Goal: Task Accomplishment & Management: Manage account settings

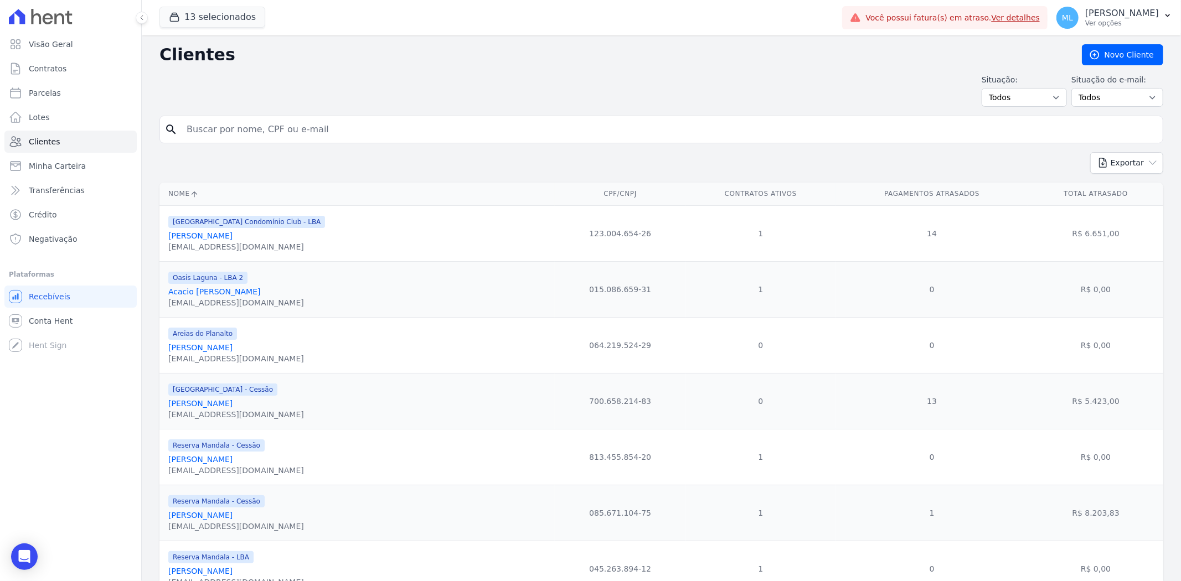
click at [295, 134] on input "search" at bounding box center [669, 129] width 978 height 22
type input "[PERSON_NAME]"
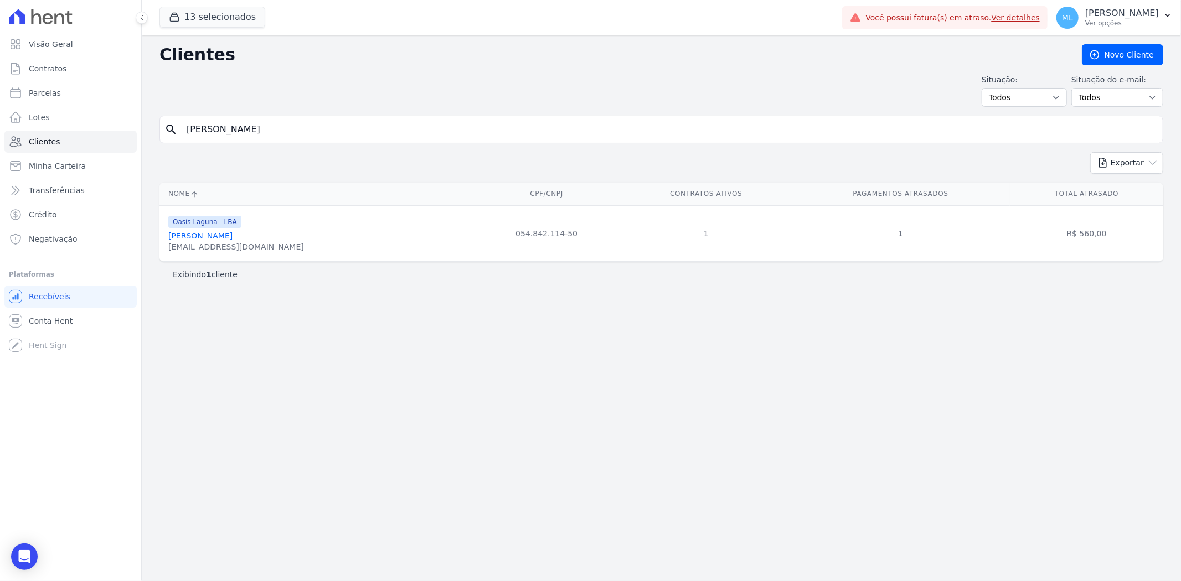
click at [257, 246] on div "[EMAIL_ADDRESS][DOMAIN_NAME]" at bounding box center [236, 246] width 136 height 11
click at [233, 238] on link "[PERSON_NAME]" at bounding box center [200, 235] width 64 height 9
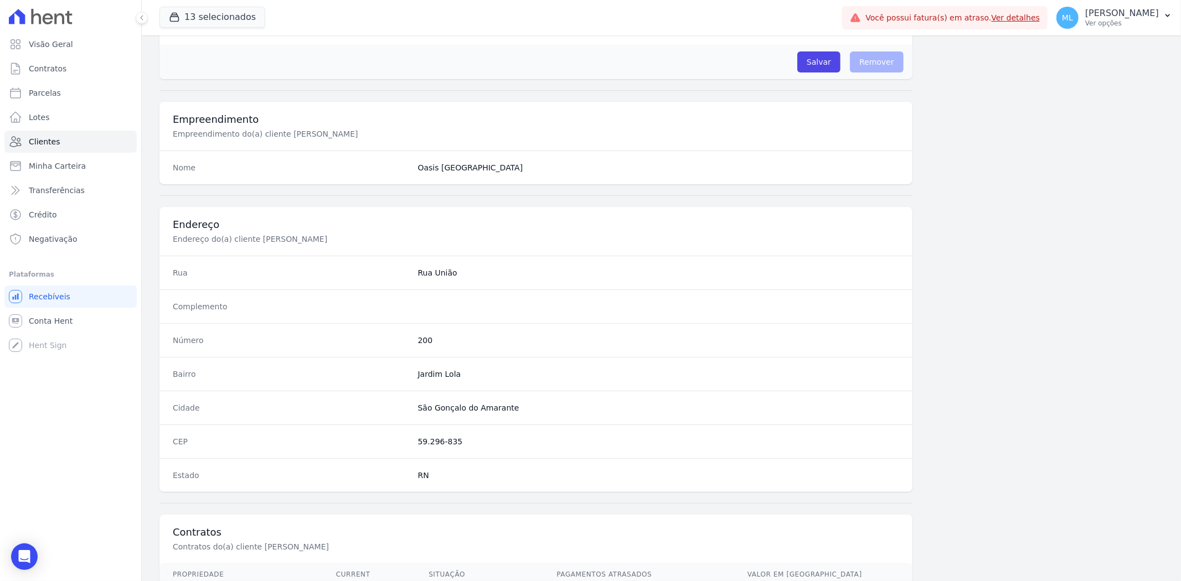
scroll to position [456, 0]
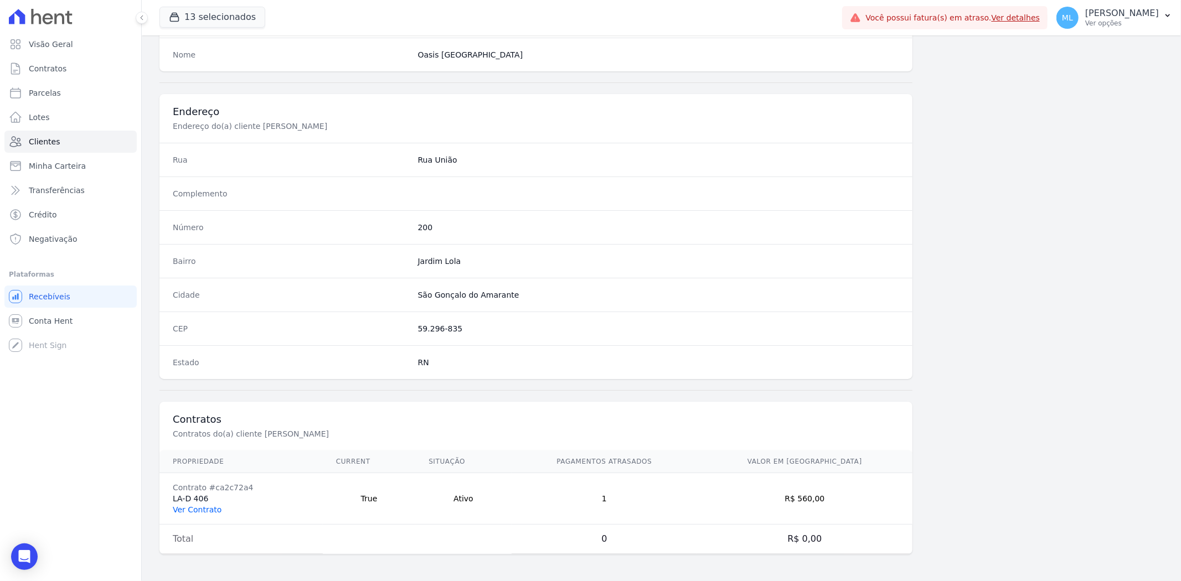
click at [190, 507] on link "Ver Contrato" at bounding box center [197, 510] width 49 height 9
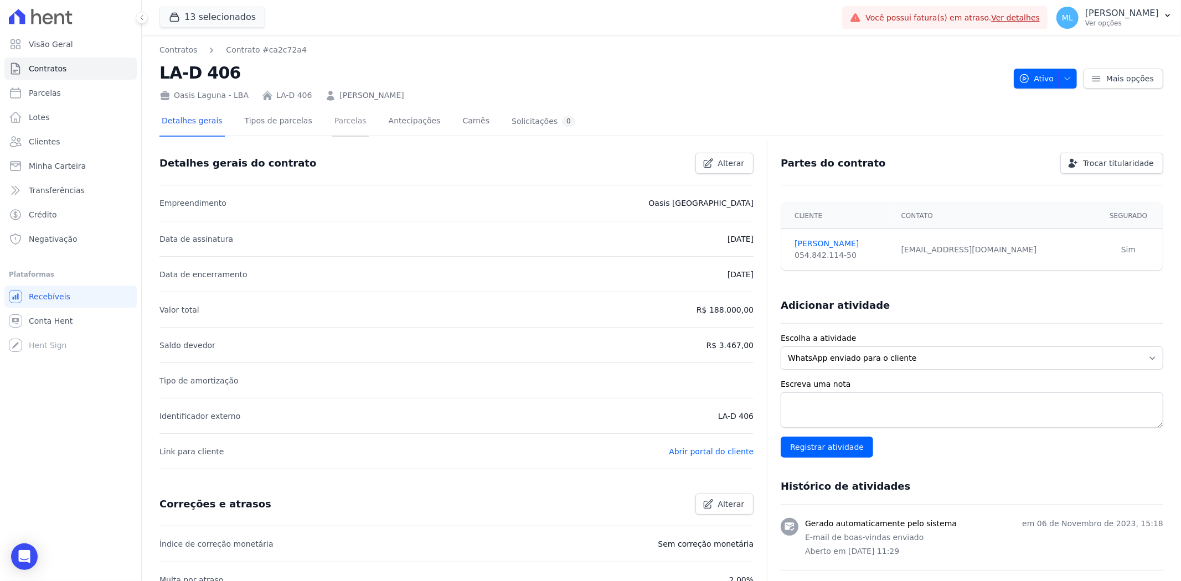
click at [335, 126] on link "Parcelas" at bounding box center [350, 121] width 37 height 29
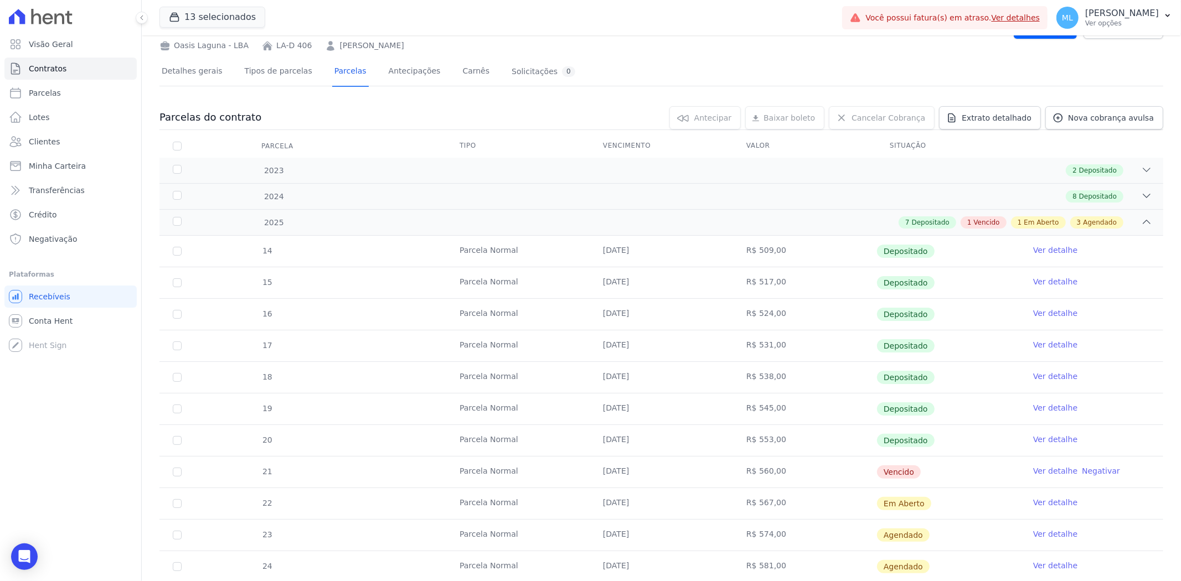
scroll to position [142, 0]
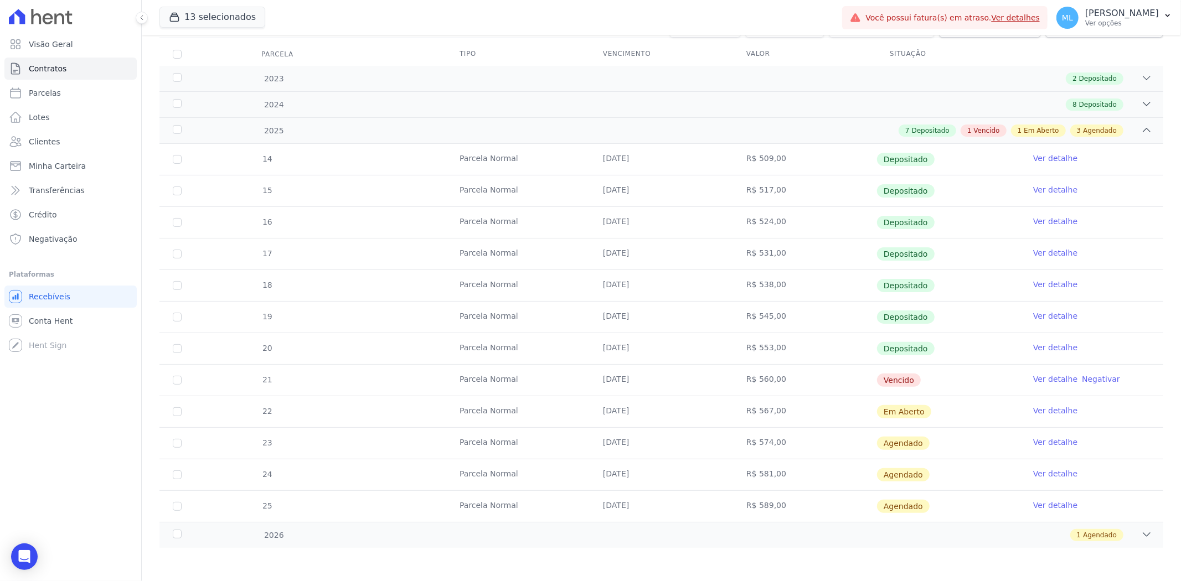
click at [1043, 375] on link "Ver detalhe" at bounding box center [1055, 379] width 44 height 11
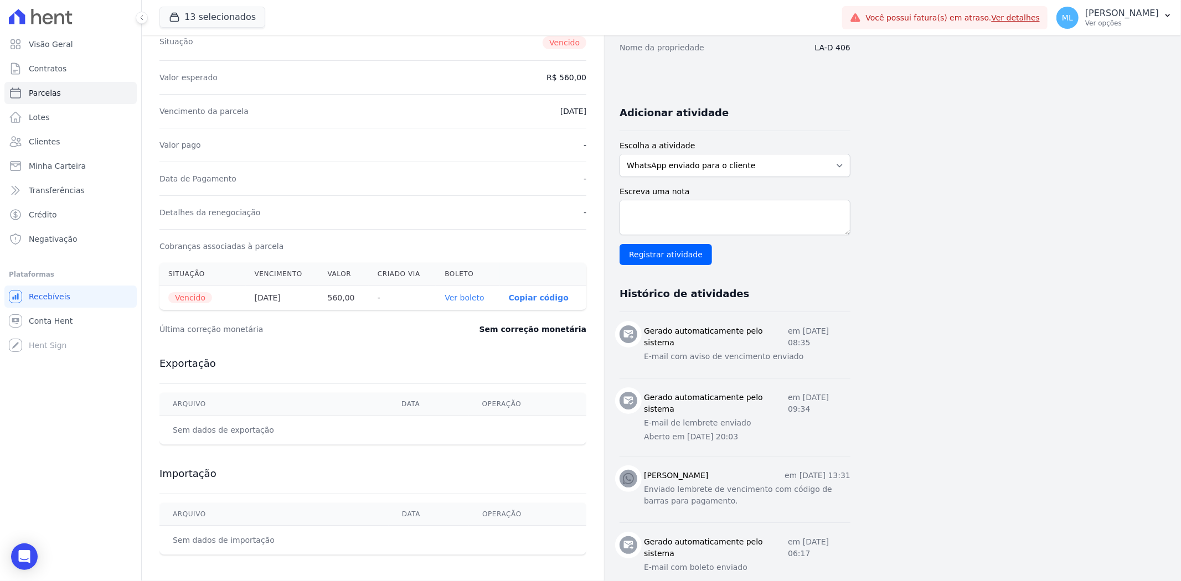
scroll to position [184, 0]
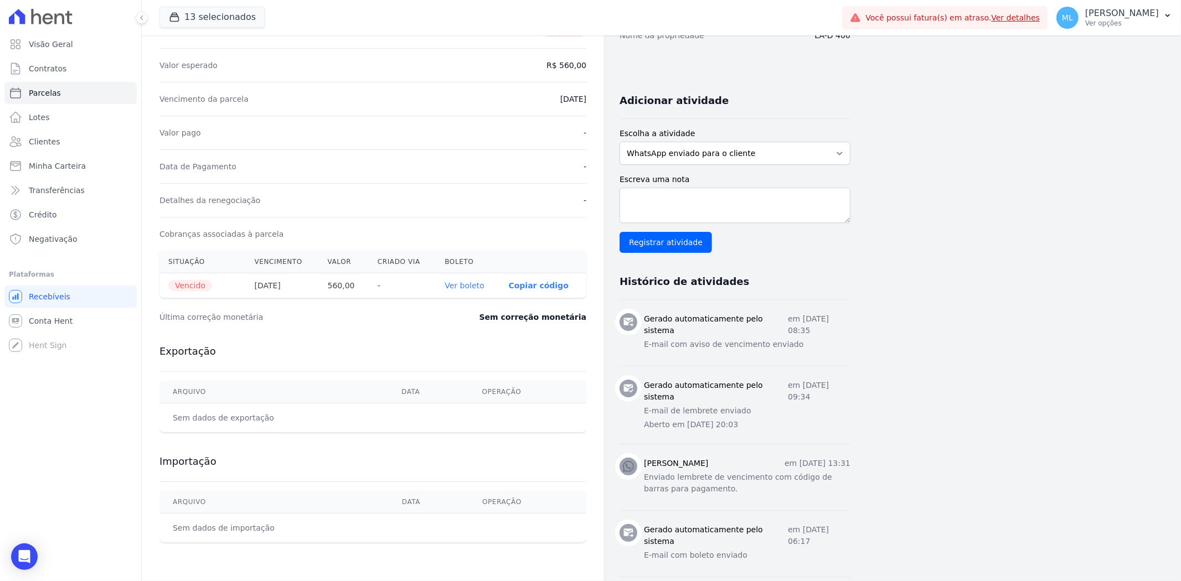
click at [478, 287] on link "Ver boleto" at bounding box center [464, 285] width 39 height 9
